Goal: Information Seeking & Learning: Find specific fact

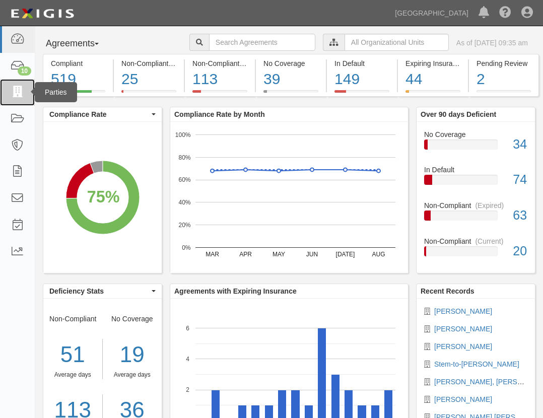
click at [16, 90] on icon at bounding box center [17, 93] width 14 height 12
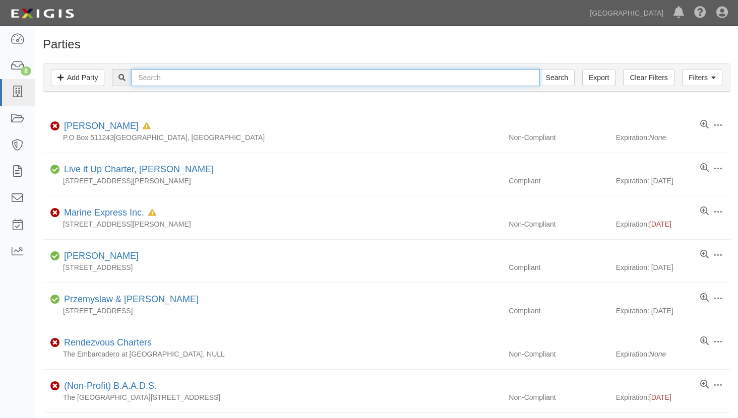
click at [169, 78] on input "text" at bounding box center [336, 77] width 408 height 17
type input "bay"
click at [539, 69] on input "Search" at bounding box center [556, 77] width 35 height 17
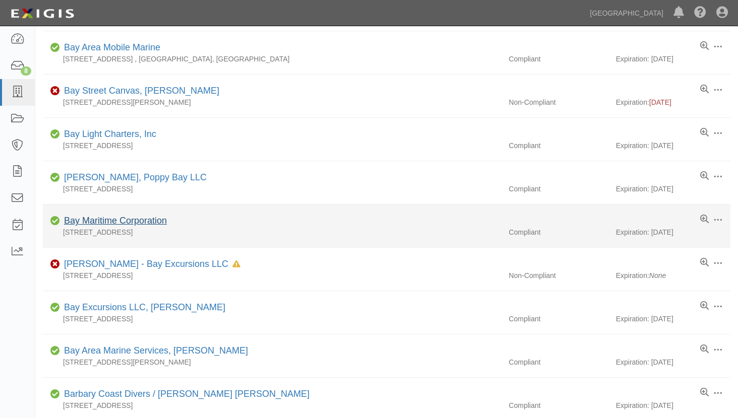
scroll to position [151, 0]
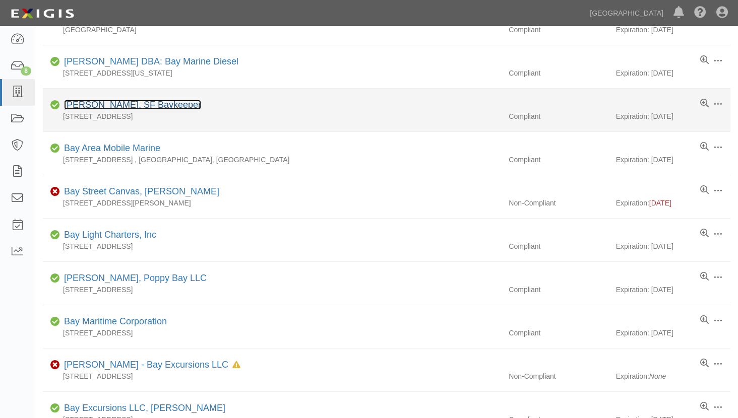
click at [101, 104] on link "Robert Wertz, SF Baykeeper" at bounding box center [132, 105] width 137 height 10
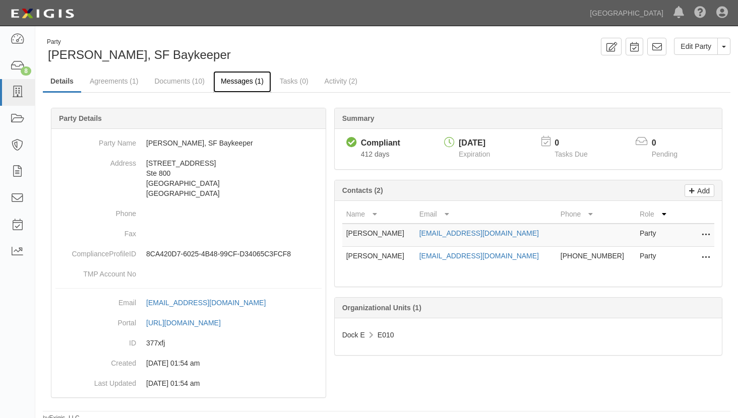
click at [240, 78] on link "Messages (1)" at bounding box center [242, 82] width 58 height 22
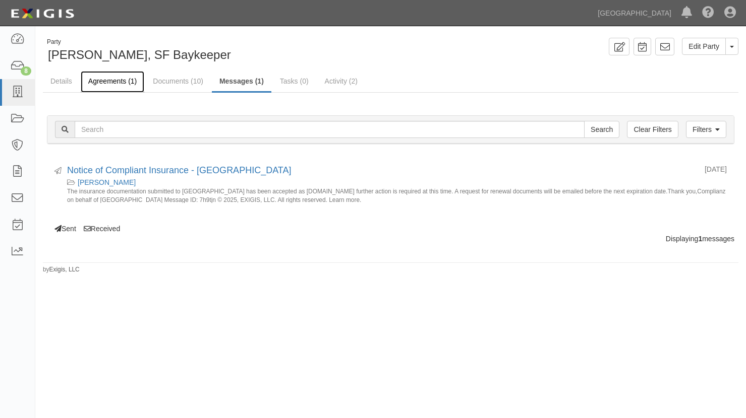
click at [128, 77] on link "Agreements (1)" at bounding box center [113, 82] width 64 height 22
click at [165, 79] on link "Documents (10)" at bounding box center [178, 82] width 66 height 22
